Goal: Information Seeking & Learning: Learn about a topic

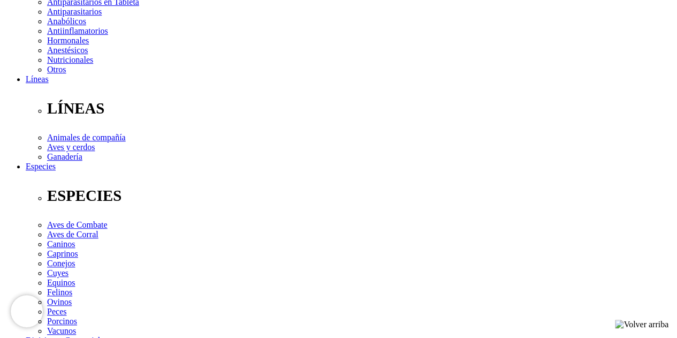
scroll to position [374, 0]
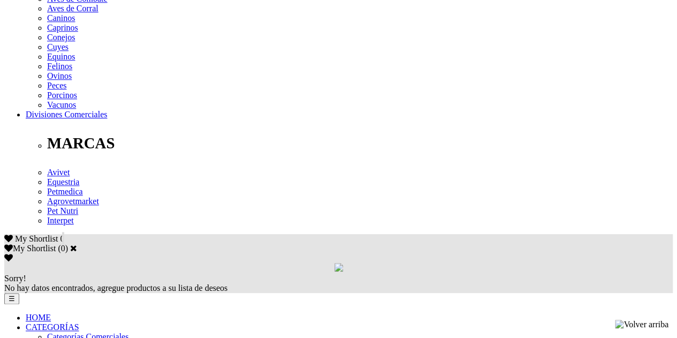
scroll to position [428, 0]
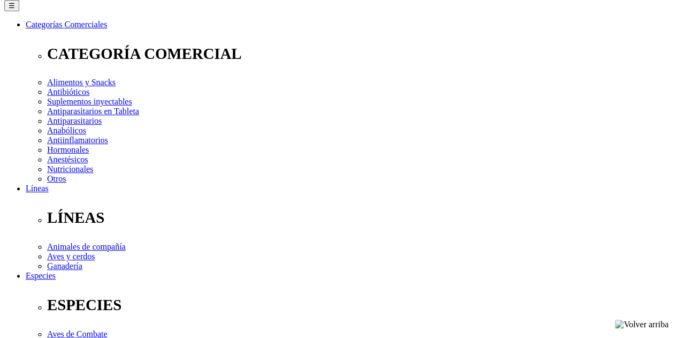
scroll to position [160, 0]
